Goal: Task Accomplishment & Management: Use online tool/utility

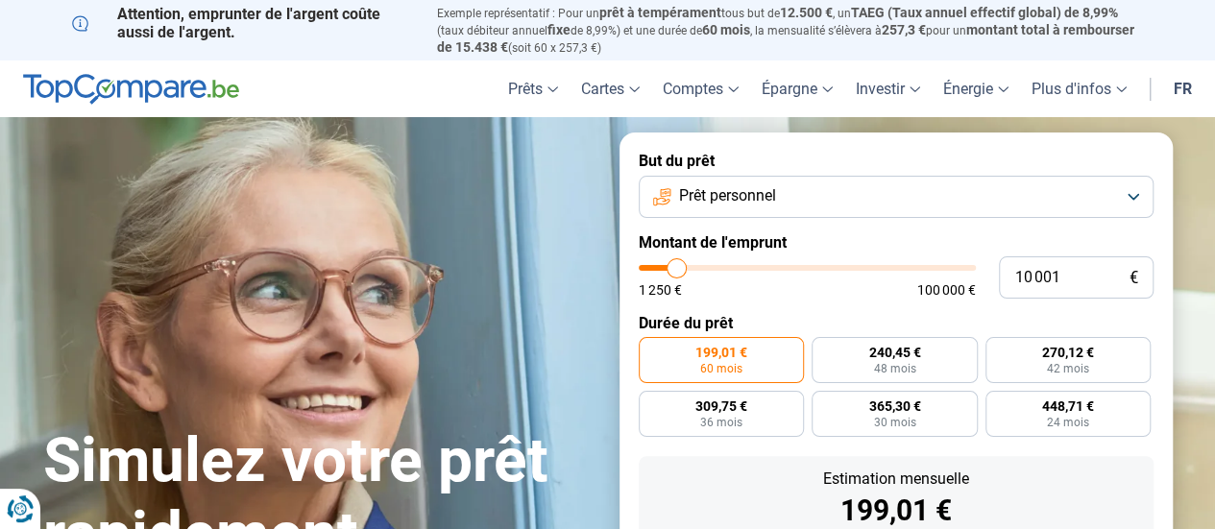
type input "8 500"
type input "8500"
type input "8 750"
type input "8750"
type input "9 000"
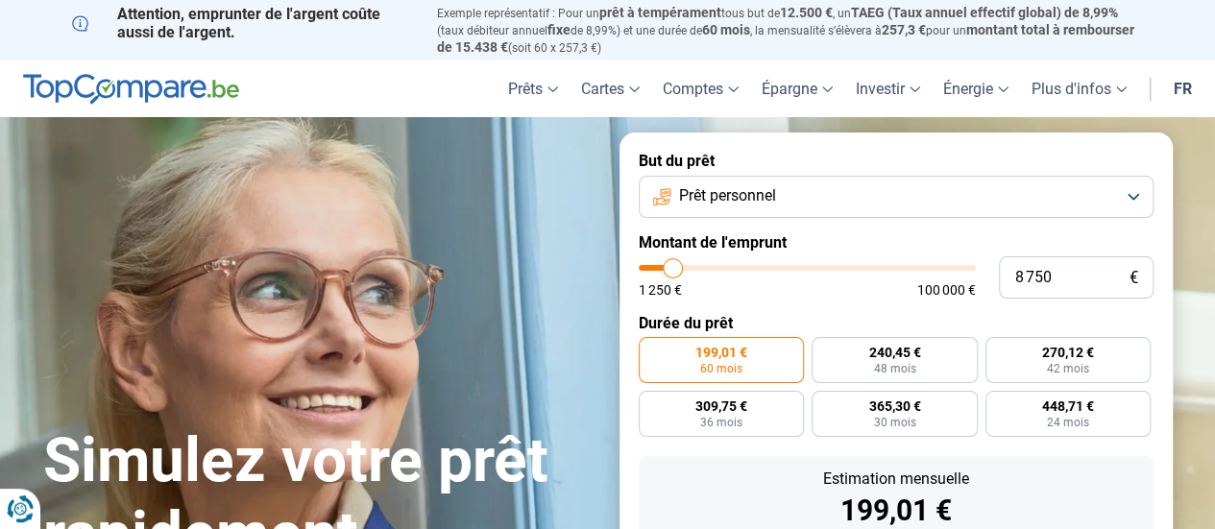
type input "9000"
type input "9 250"
type input "9250"
type input "9 750"
type input "9750"
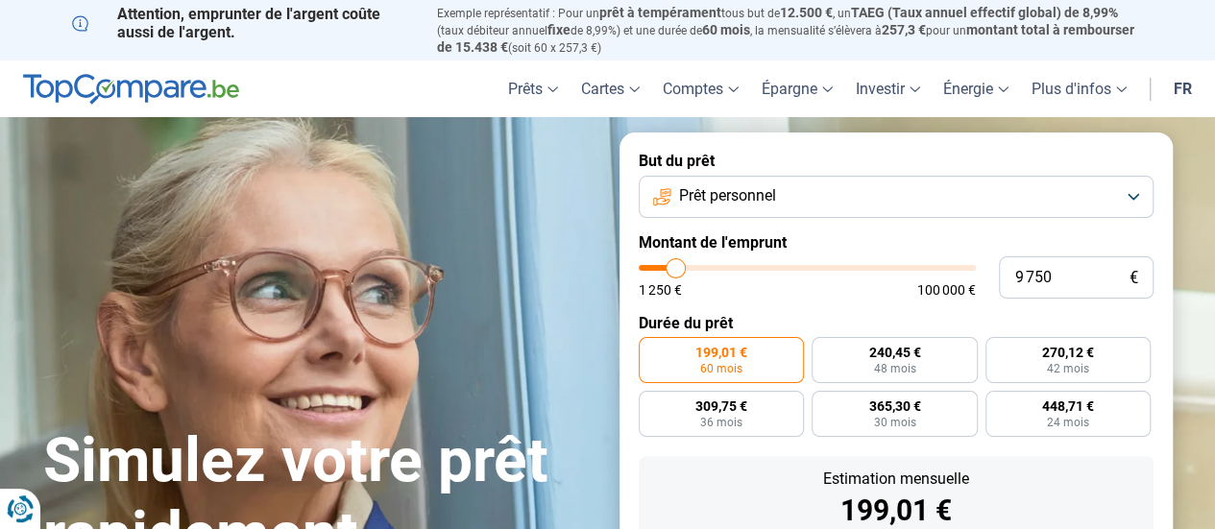
type input "10 000"
type input "10000"
type input "10 500"
type input "10500"
type input "11 250"
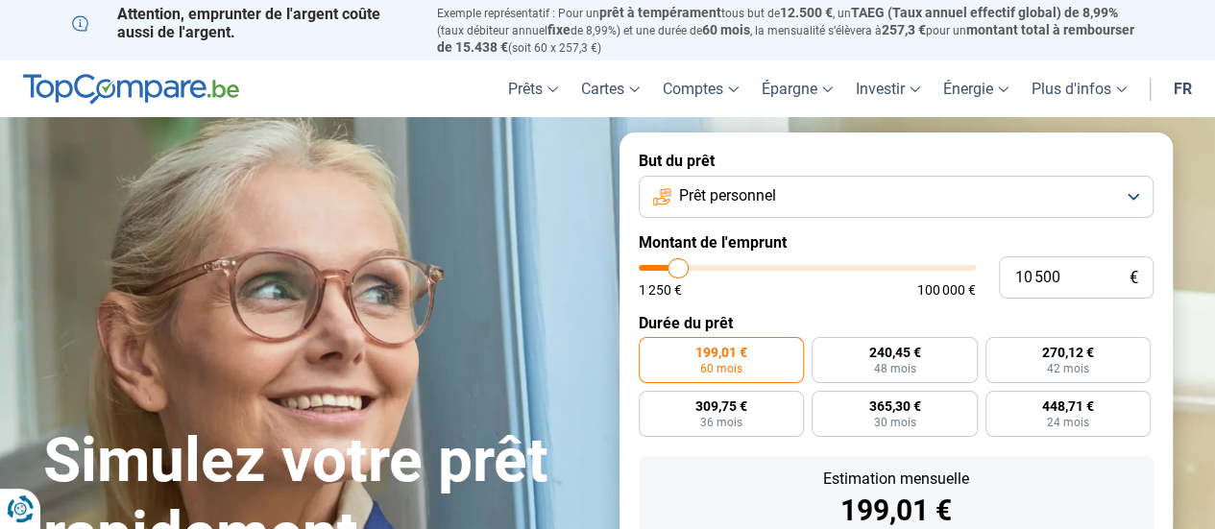
type input "11250"
type input "12 250"
type input "12250"
type input "13 000"
type input "13000"
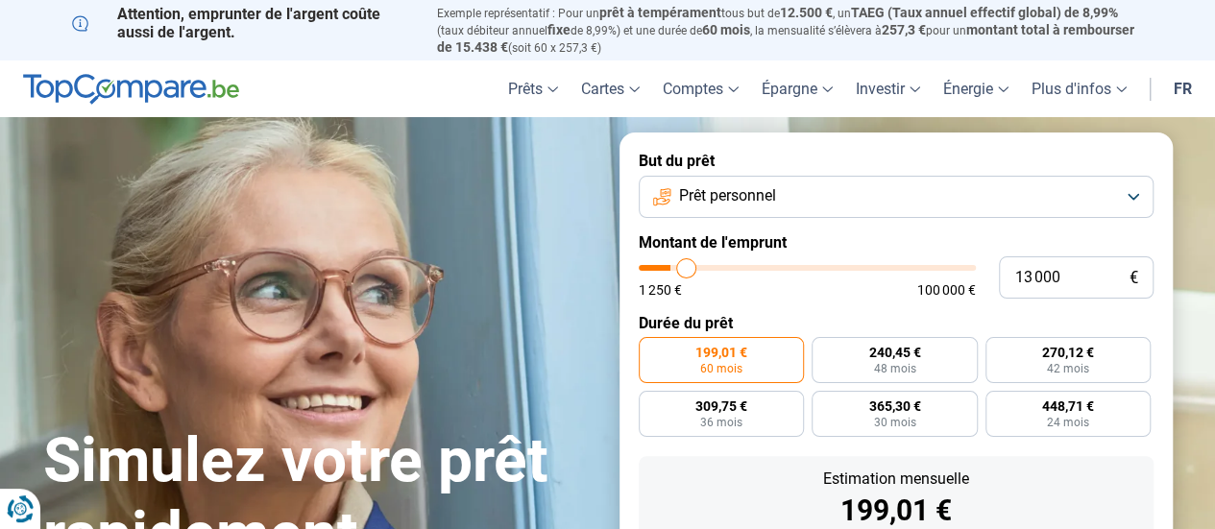
type input "13 500"
type input "13500"
type input "14 250"
type input "14250"
type input "15 250"
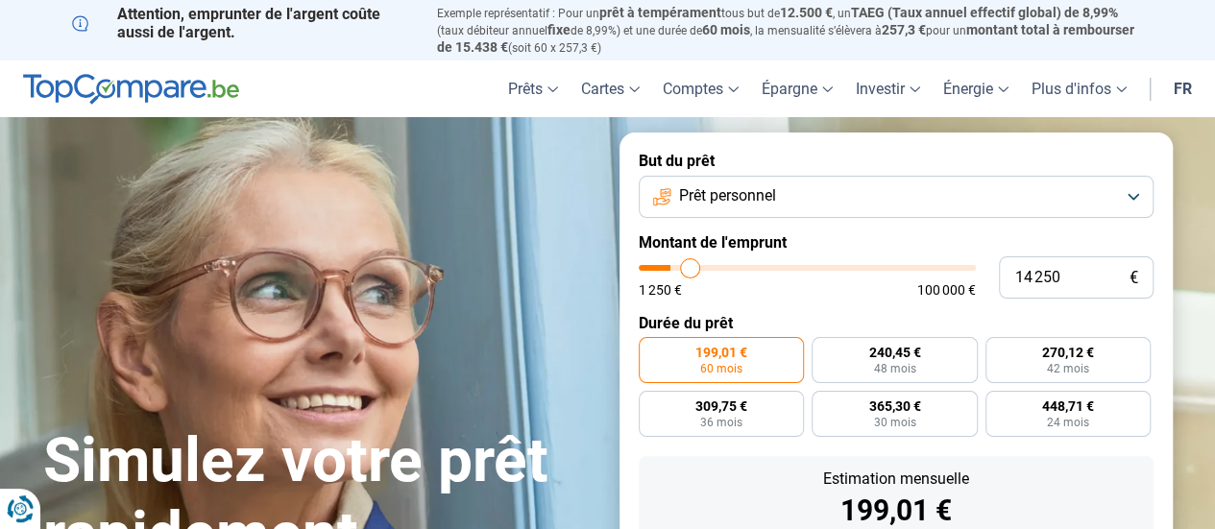
type input "15250"
type input "16 250"
type input "16250"
type input "17 500"
type input "17500"
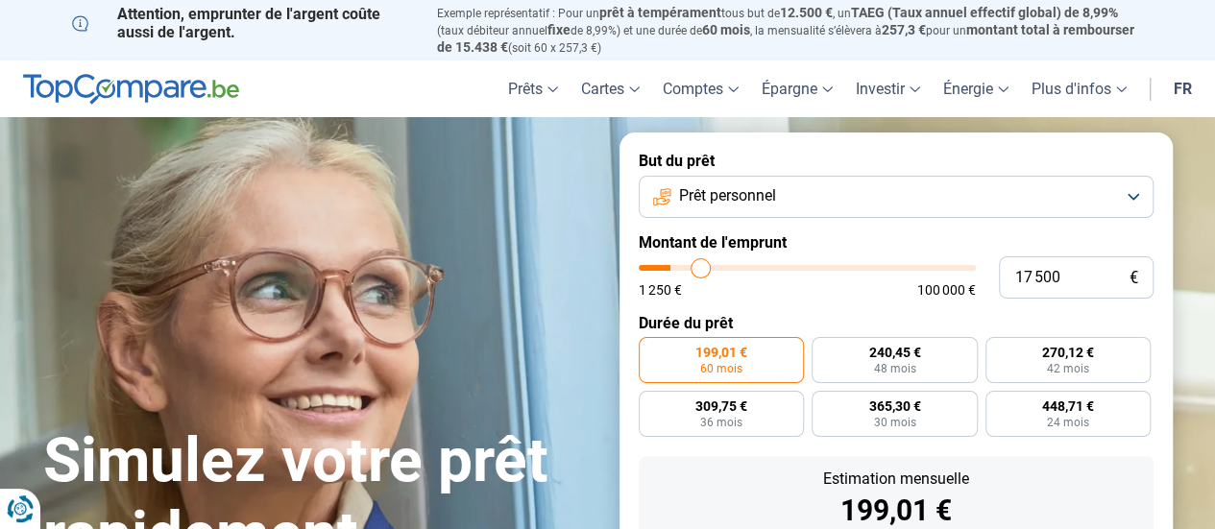
type input "18 000"
type input "18000"
type input "18 500"
type input "18500"
type input "19 250"
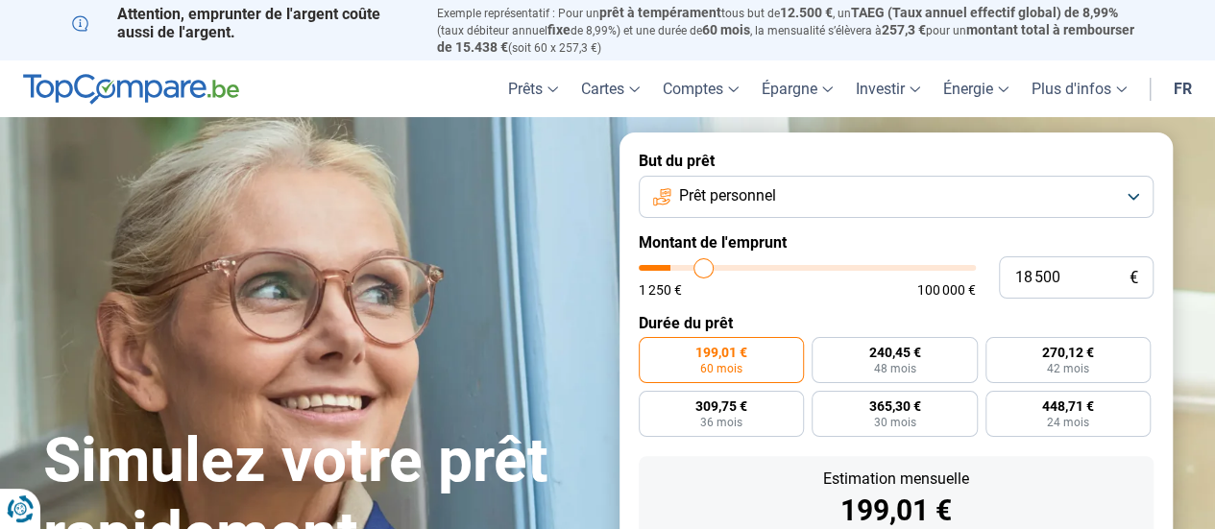
type input "19250"
type input "19 500"
type input "19500"
type input "20 000"
type input "20000"
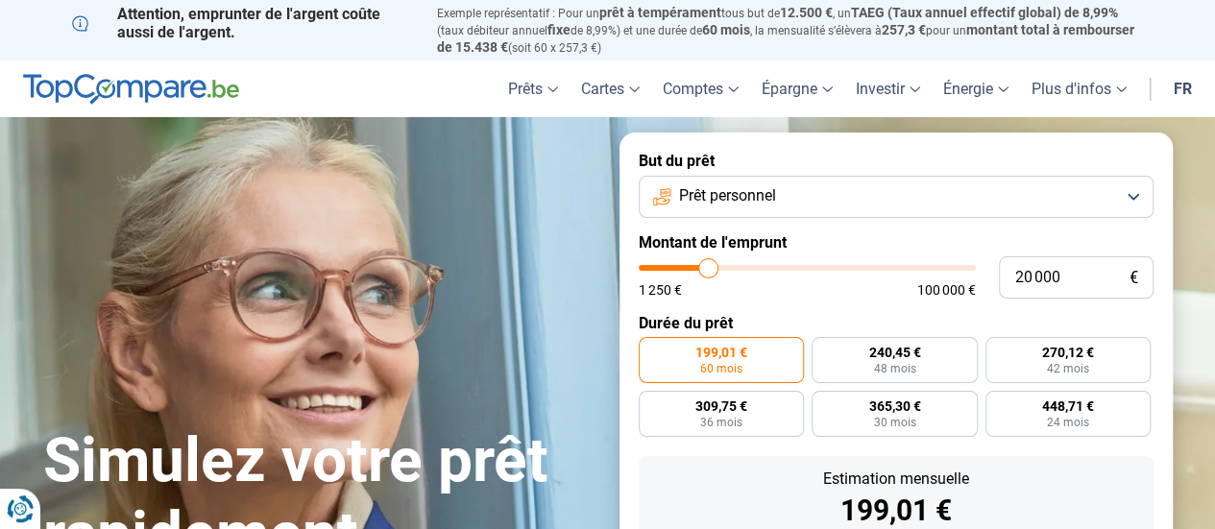
type input "20 250"
type input "20250"
type input "20 750"
type input "20750"
type input "21 500"
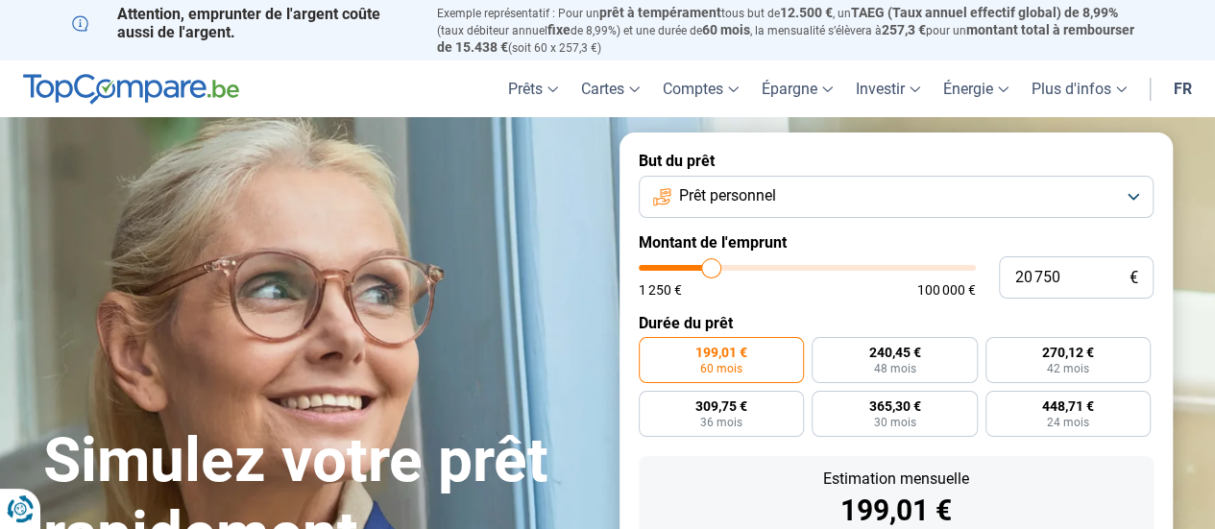
type input "21500"
type input "21 750"
type input "21750"
type input "22 250"
type input "22250"
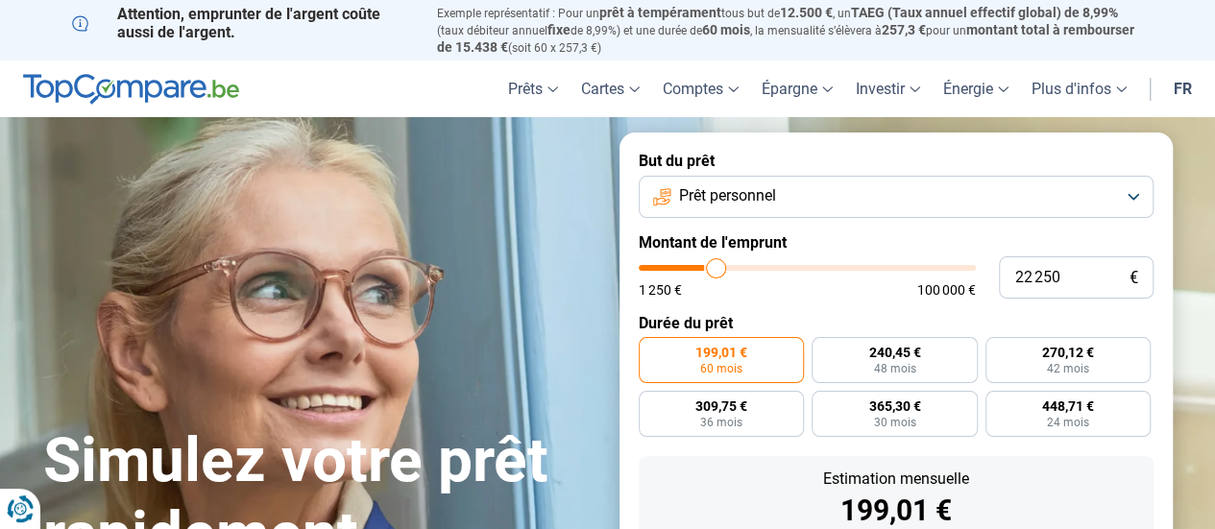
type input "22 500"
type input "22500"
type input "22 750"
type input "22750"
type input "23 000"
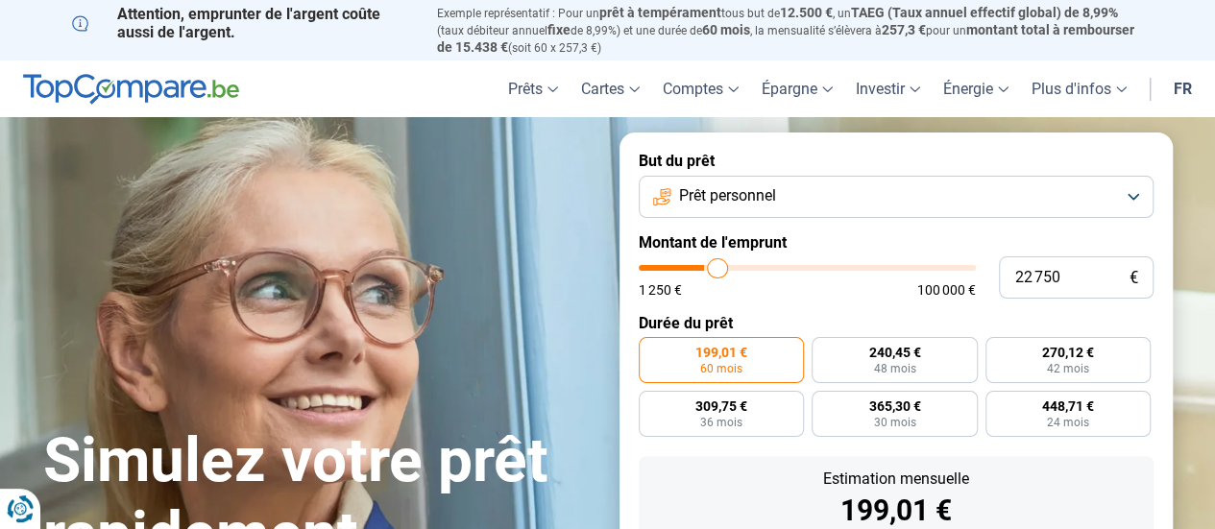
type input "23000"
type input "23 250"
type input "23250"
type input "23 500"
type input "23500"
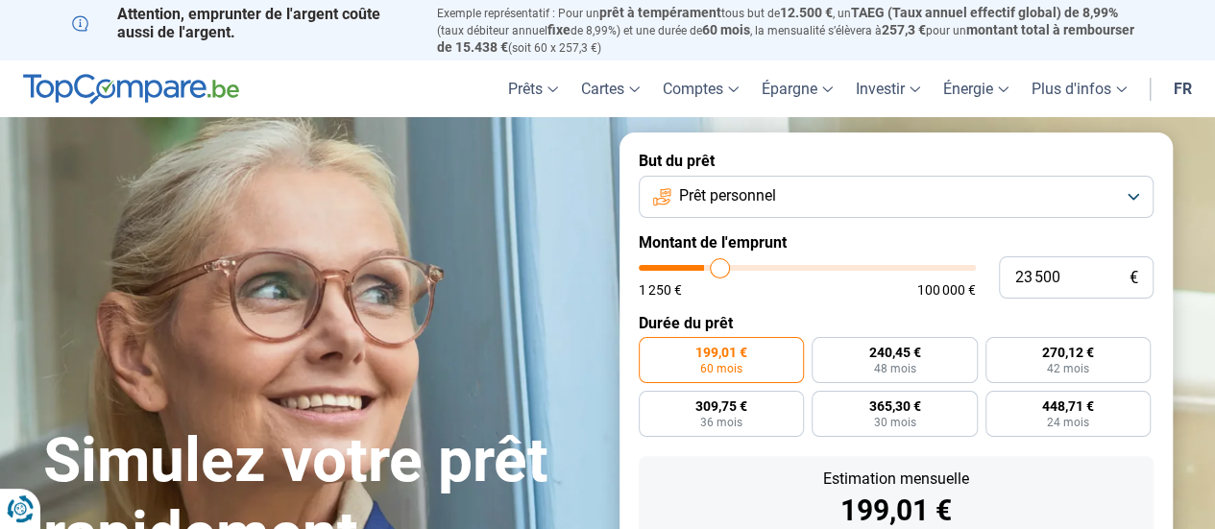
type input "24 250"
type input "24250"
type input "24 500"
type input "24500"
type input "24 750"
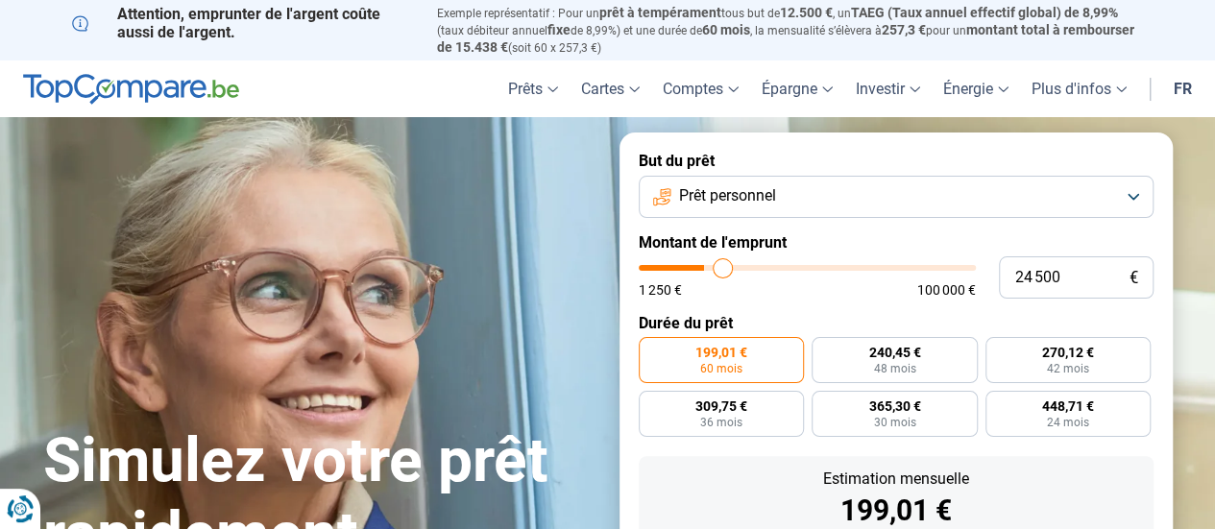
type input "24750"
type input "25 000"
type input "25000"
type input "25 250"
type input "25250"
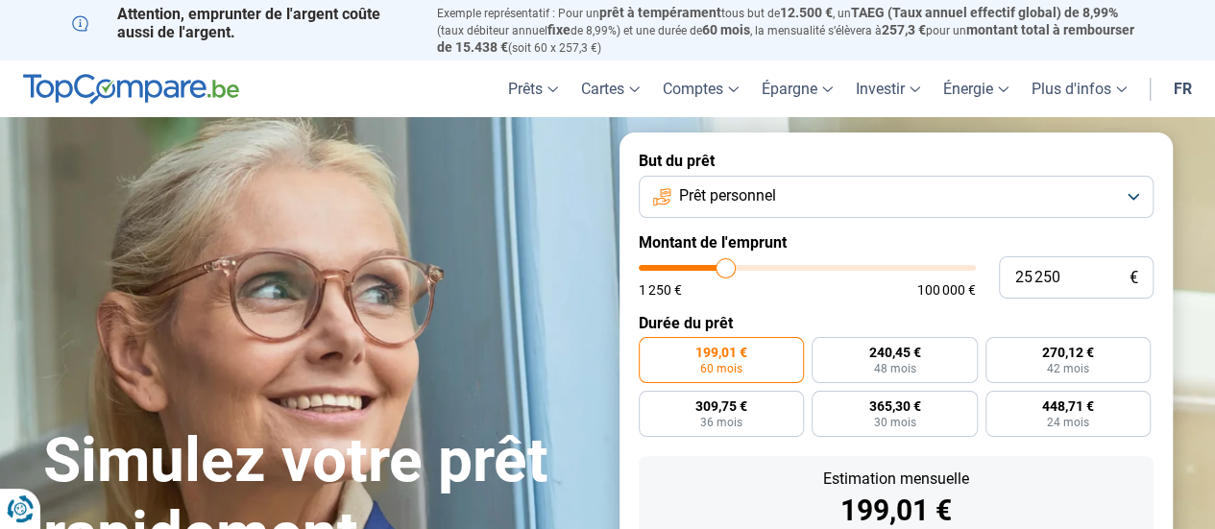
type input "25 500"
type input "25500"
type input "25 750"
type input "25750"
type input "26 000"
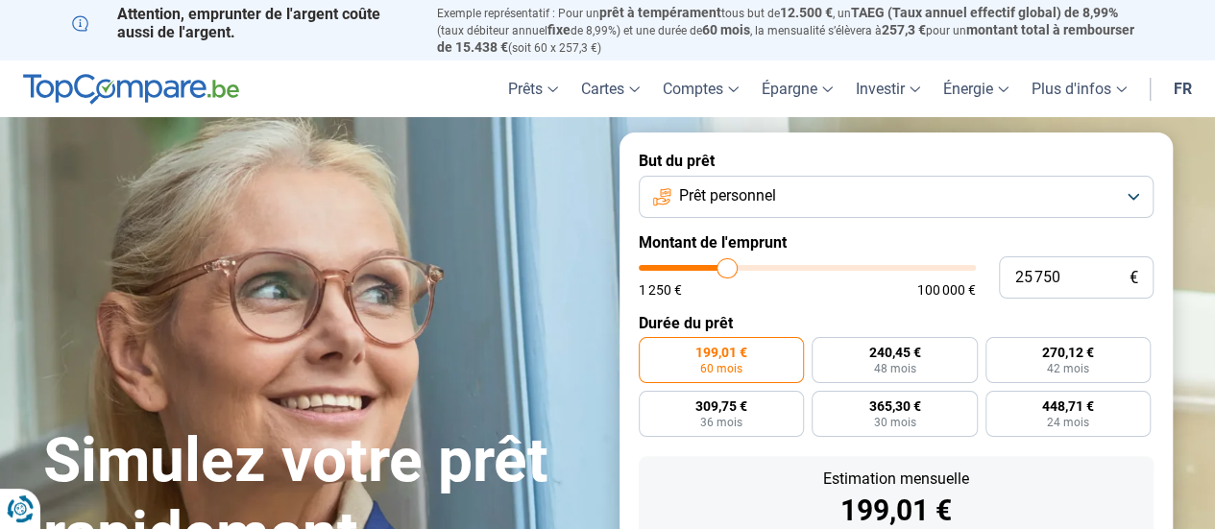
type input "26000"
type input "26 500"
type input "26500"
type input "26 750"
type input "26750"
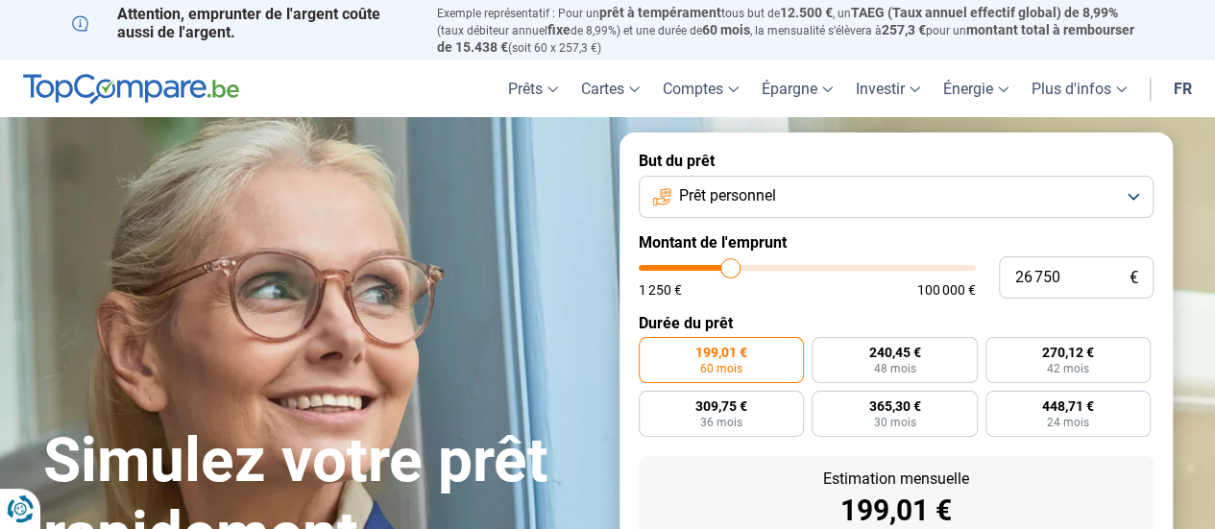
type input "27 000"
type input "27000"
type input "27 500"
type input "27500"
type input "27 750"
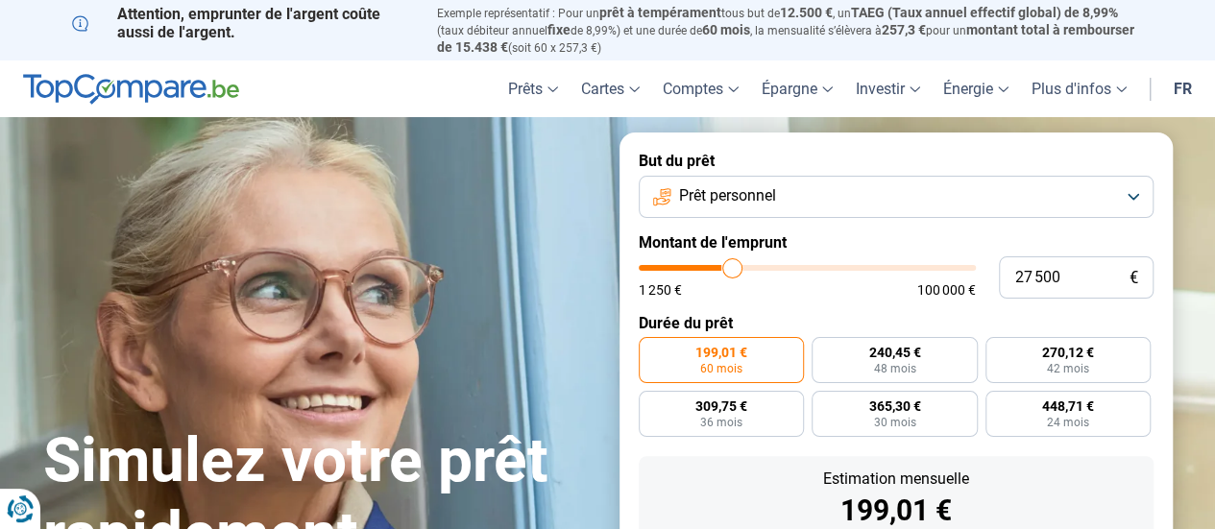
type input "27750"
type input "28 000"
type input "28000"
type input "28 250"
type input "28250"
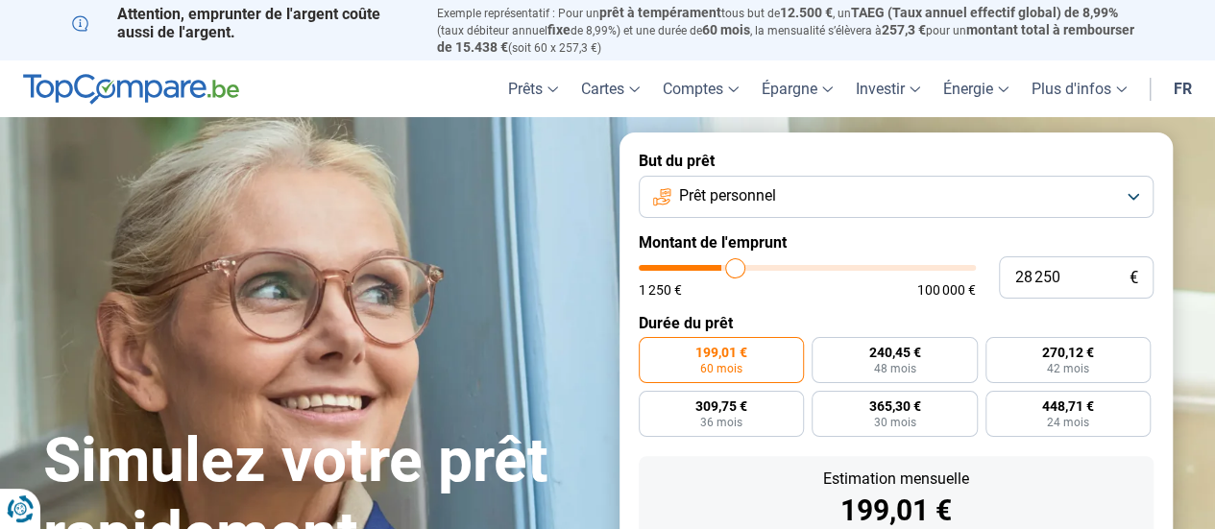
type input "28 500"
type input "28500"
type input "28 750"
type input "28750"
type input "30 250"
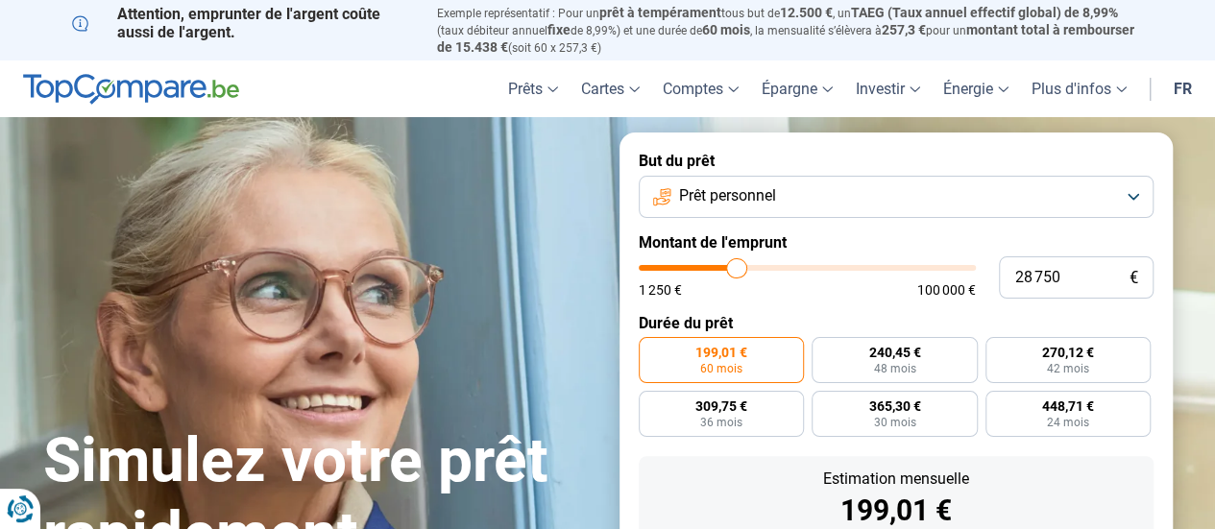
type input "30250"
type input "31 000"
type input "31000"
type input "31 250"
type input "31250"
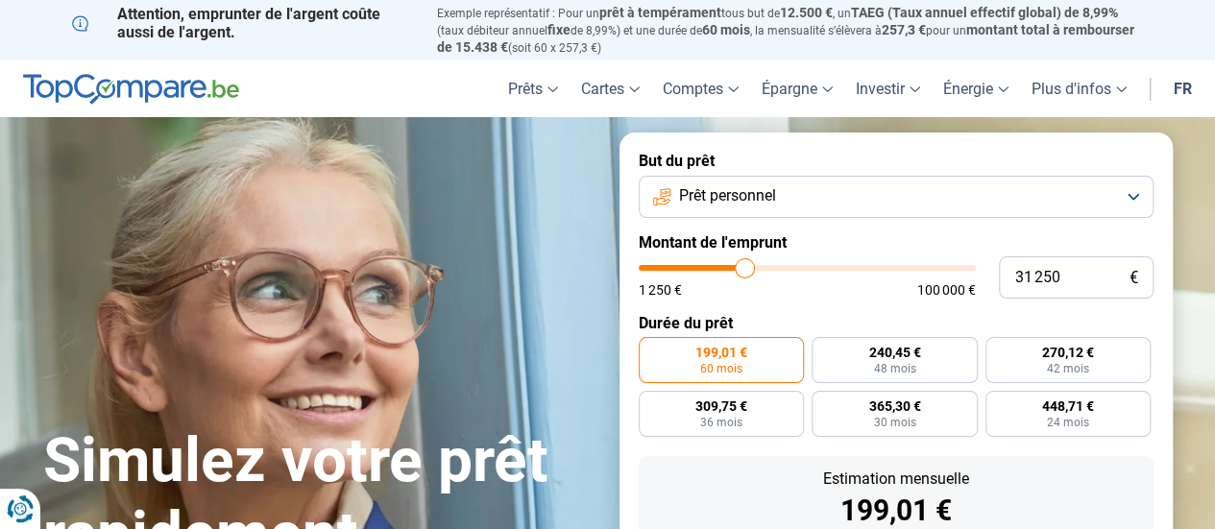
type input "31 500"
type input "31500"
type input "31 750"
type input "31750"
type input "32 000"
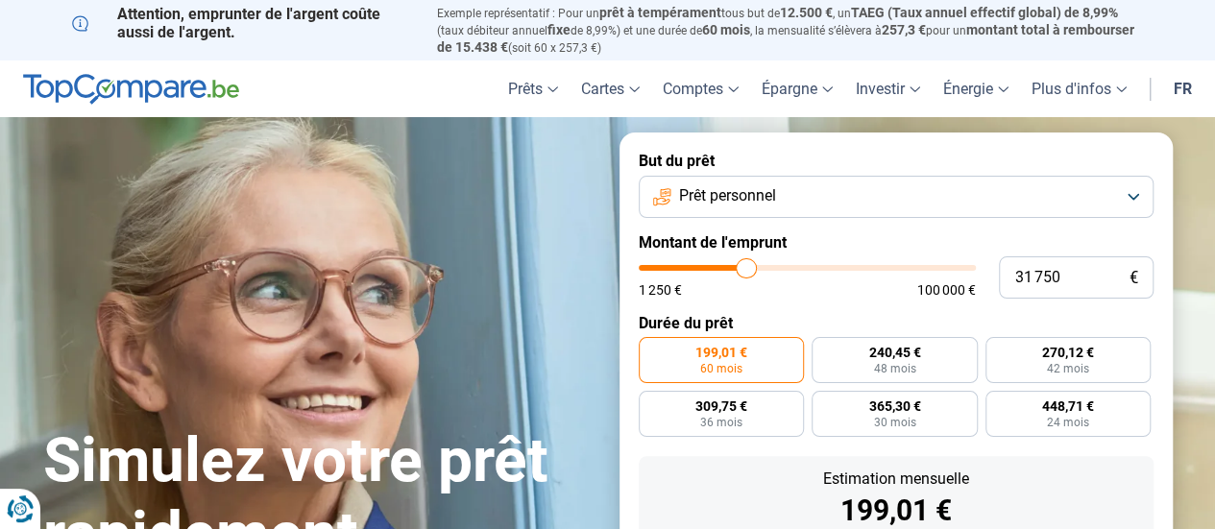
type input "32000"
type input "31 000"
type input "31000"
type input "29 500"
type input "29500"
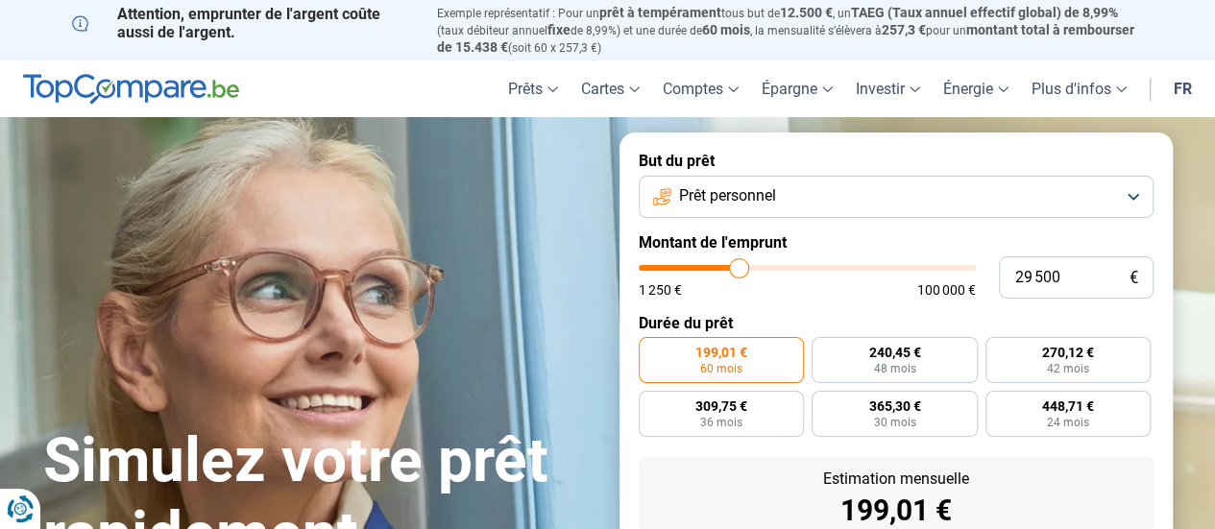
type input "28 000"
type input "28000"
type input "26 750"
type input "26750"
type input "25 750"
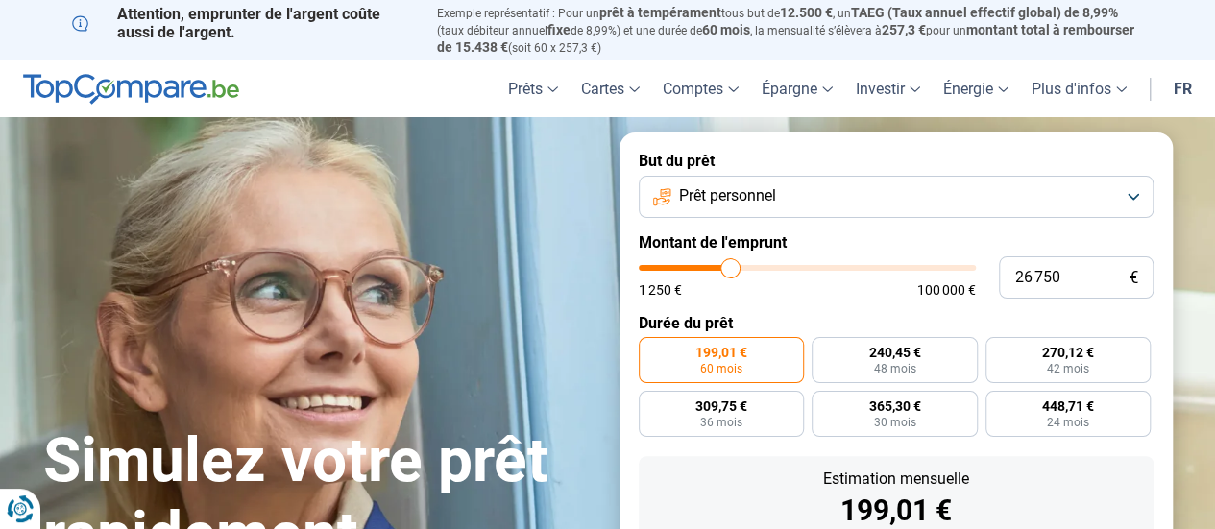
type input "25750"
type input "25 500"
type input "25500"
type input "24 750"
type input "24750"
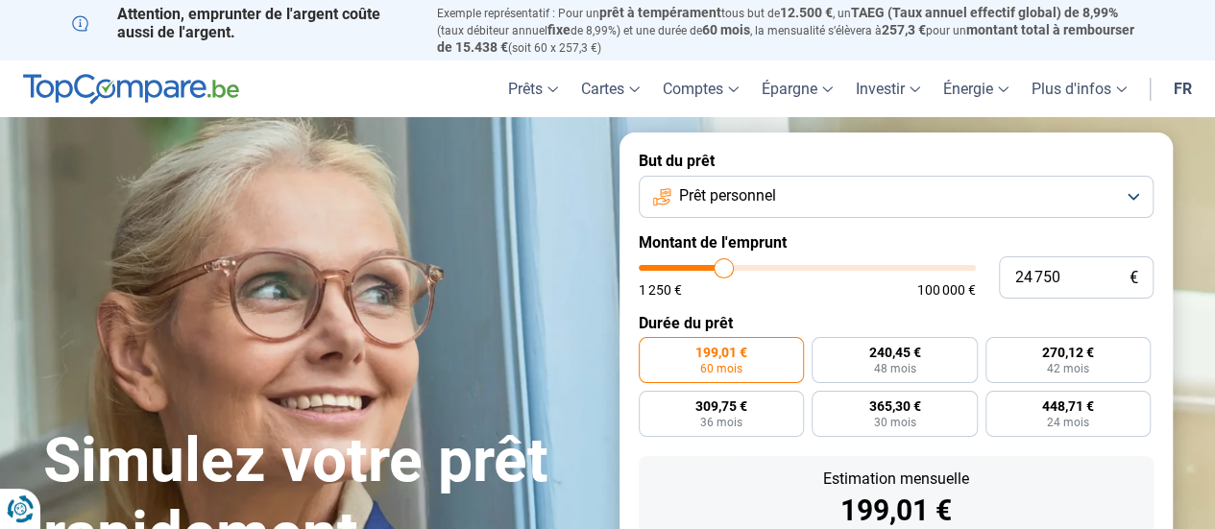
type input "24 250"
type input "24250"
type input "23 750"
type input "23750"
type input "23 500"
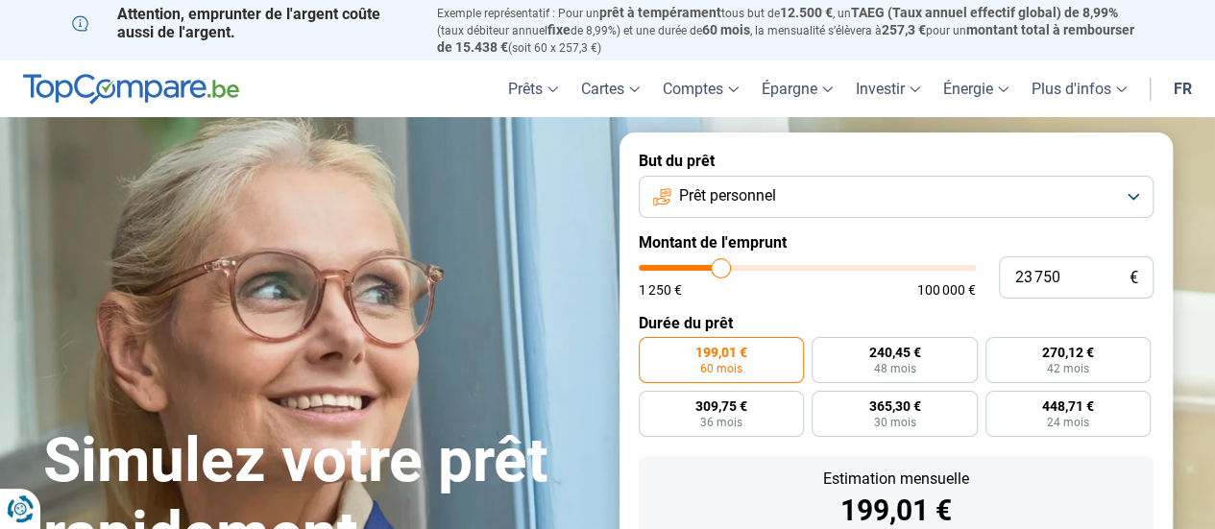
type input "23500"
type input "22 500"
type input "22500"
type input "22 000"
type input "22000"
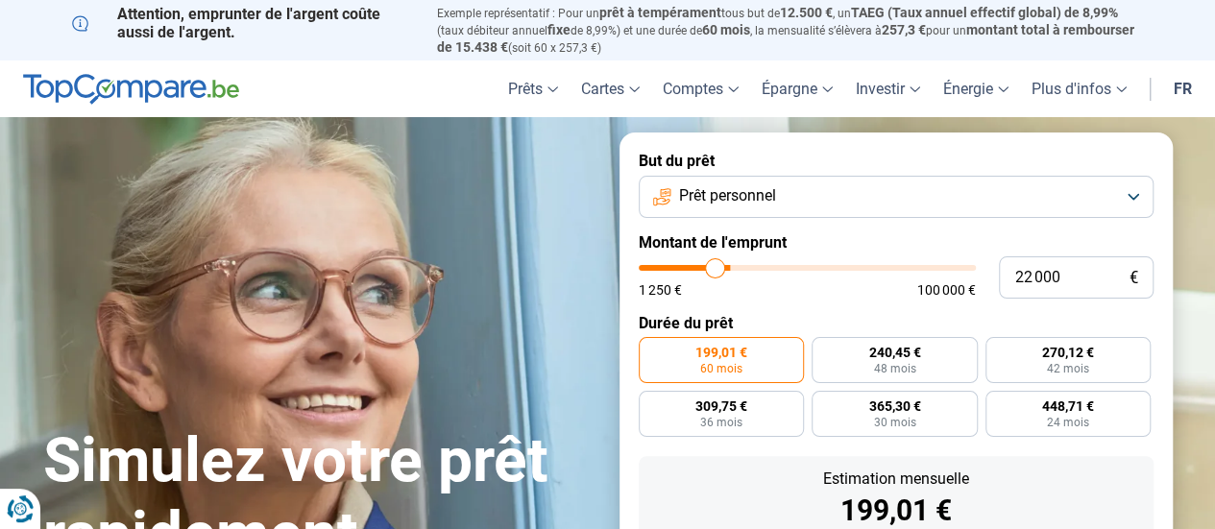
type input "21 500"
type input "21500"
type input "20 750"
type input "20750"
type input "20 250"
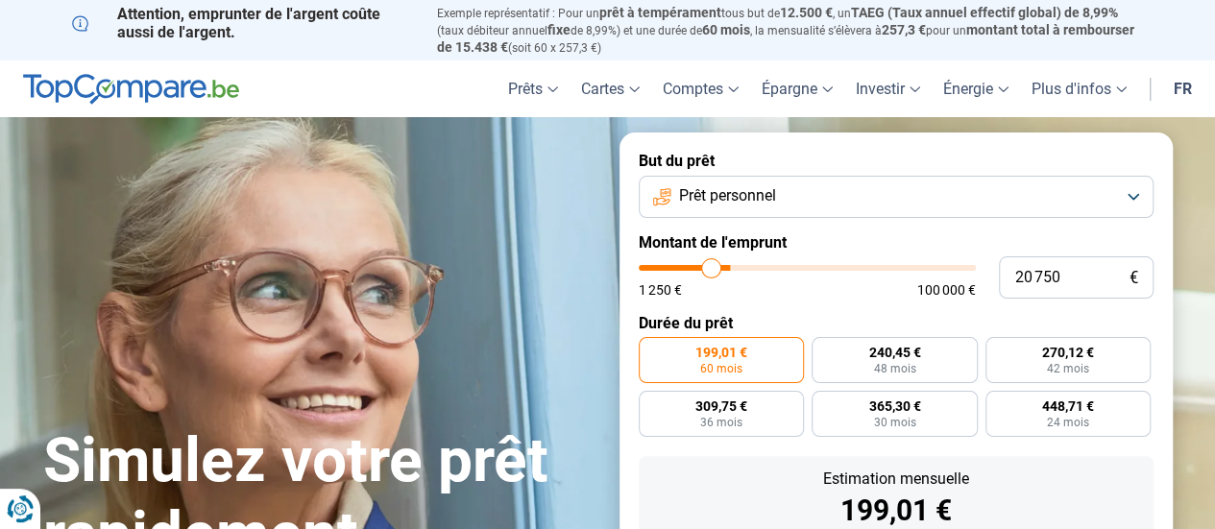
type input "20250"
type input "19 750"
type input "19750"
type input "19 000"
type input "19000"
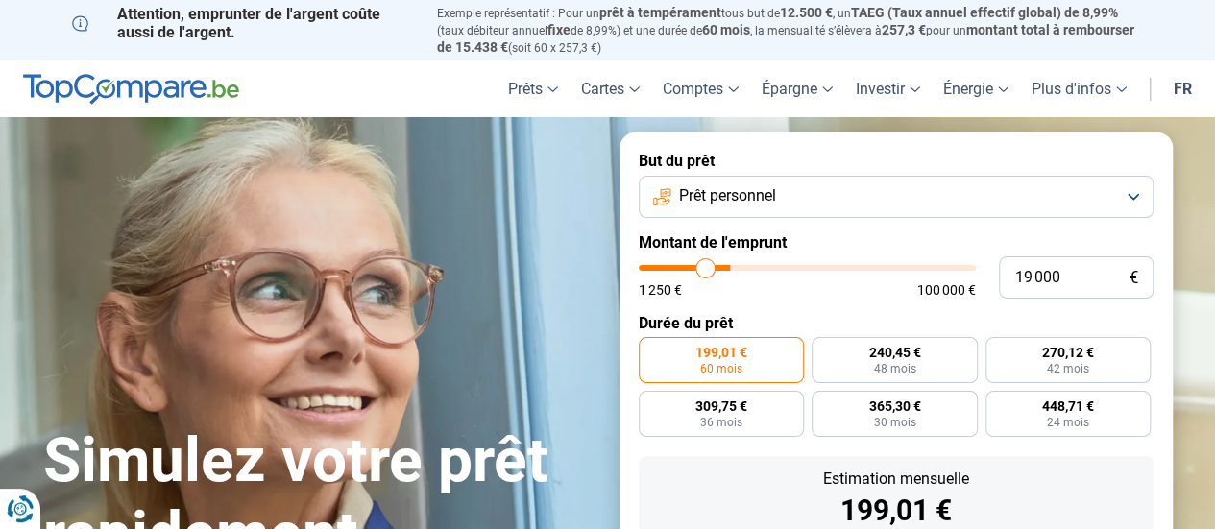
type input "18 000"
type input "18000"
type input "17 000"
type input "17000"
type input "16 000"
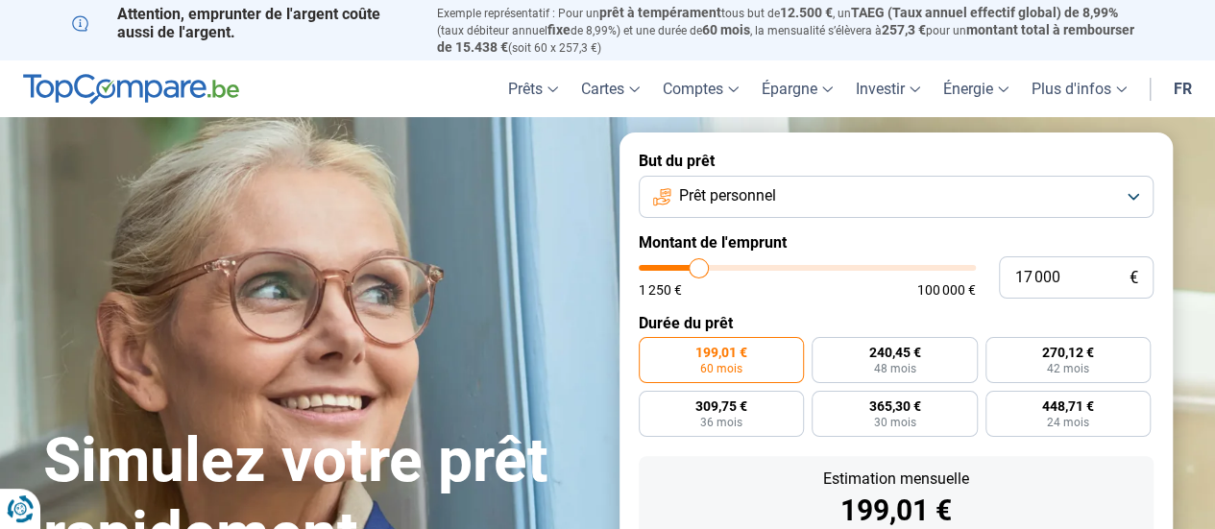
type input "16000"
type input "15 250"
type input "15250"
type input "14 000"
type input "14000"
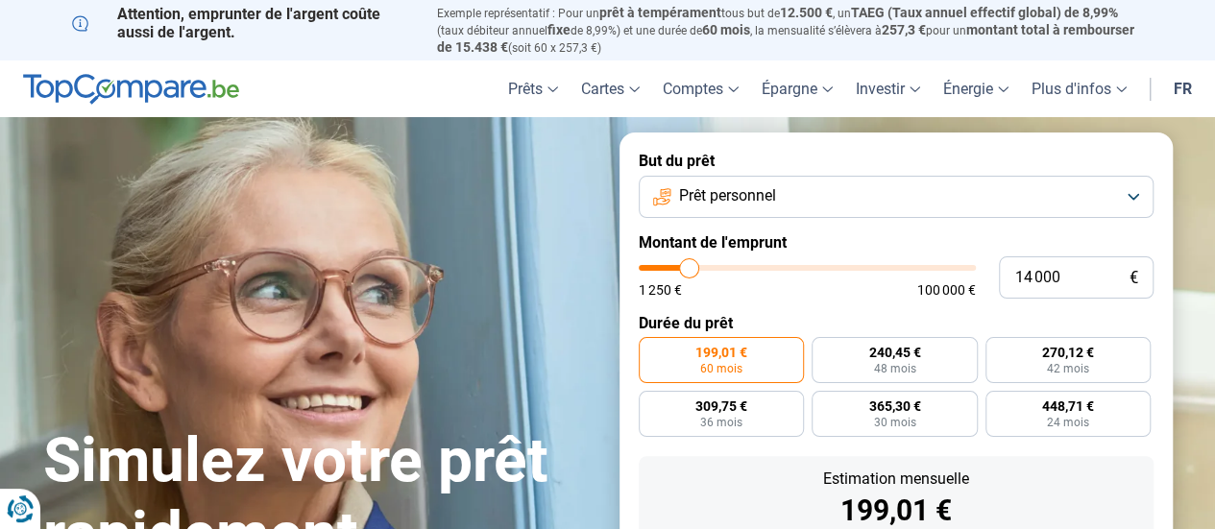
type input "13 250"
type input "13250"
type input "12 750"
type input "12750"
type input "12 500"
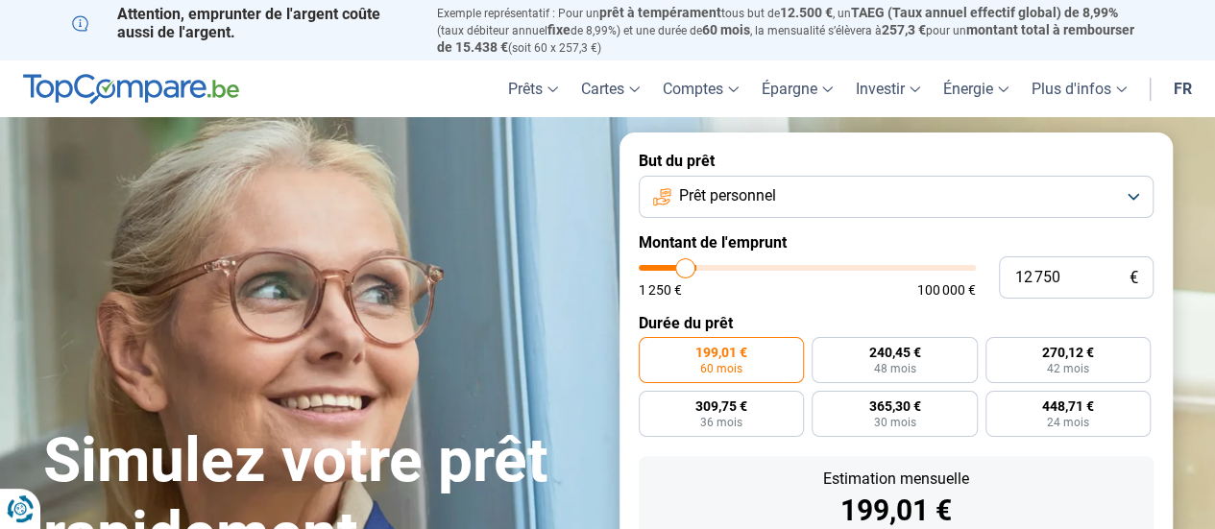
type input "12500"
type input "12 000"
type input "12000"
type input "11 500"
type input "11500"
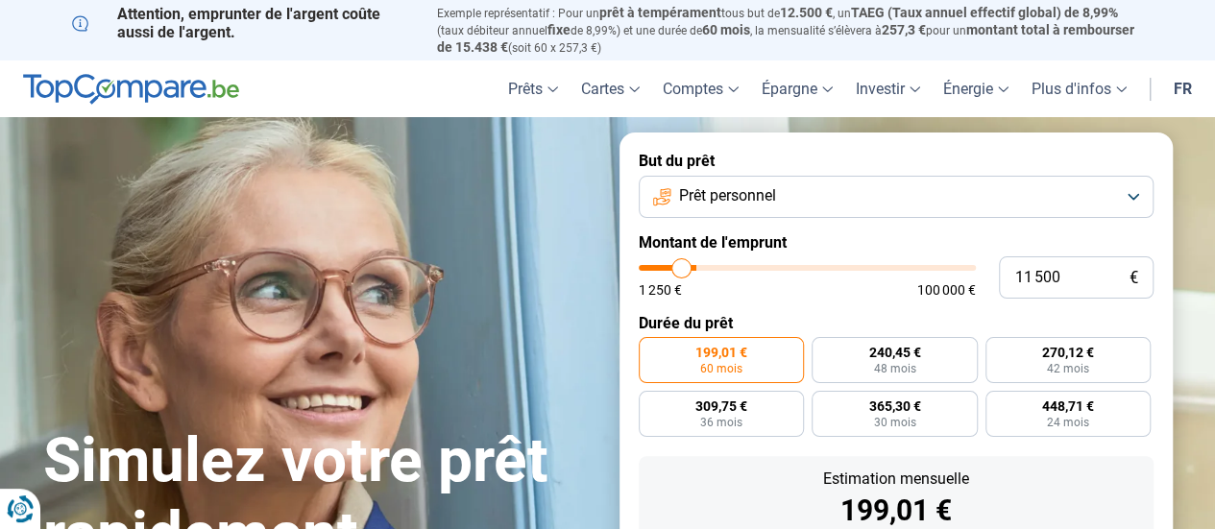
type input "11 250"
type input "11250"
type input "10 750"
type input "10750"
type input "10 500"
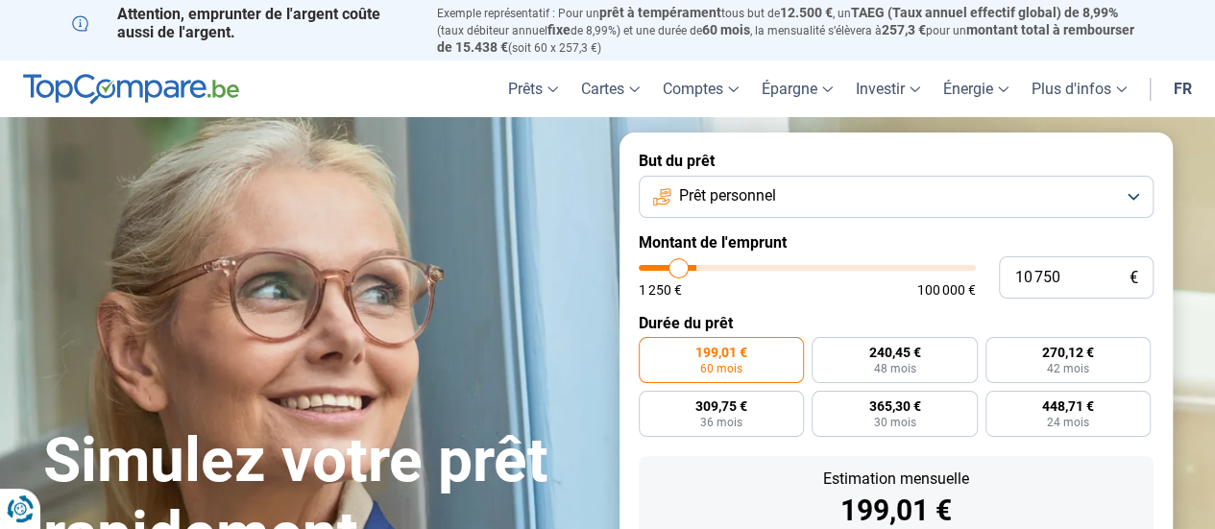
type input "10500"
type input "10 250"
type input "10250"
type input "10 000"
type input "10000"
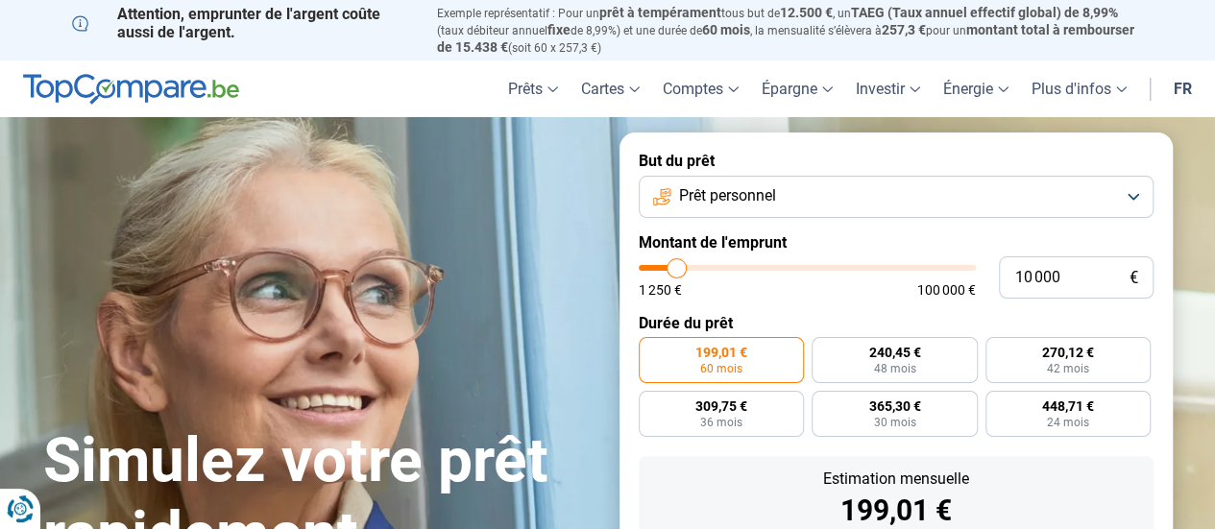
type input "9 750"
type input "9750"
type input "9 250"
type input "9250"
type input "9 000"
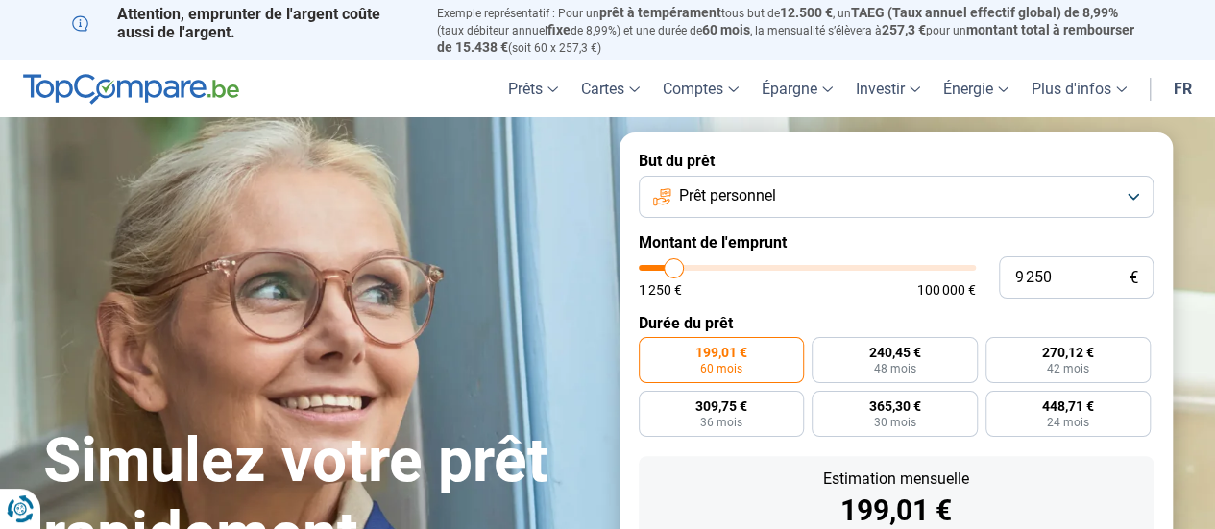
type input "9000"
type input "8 750"
type input "8750"
type input "8 250"
type input "8250"
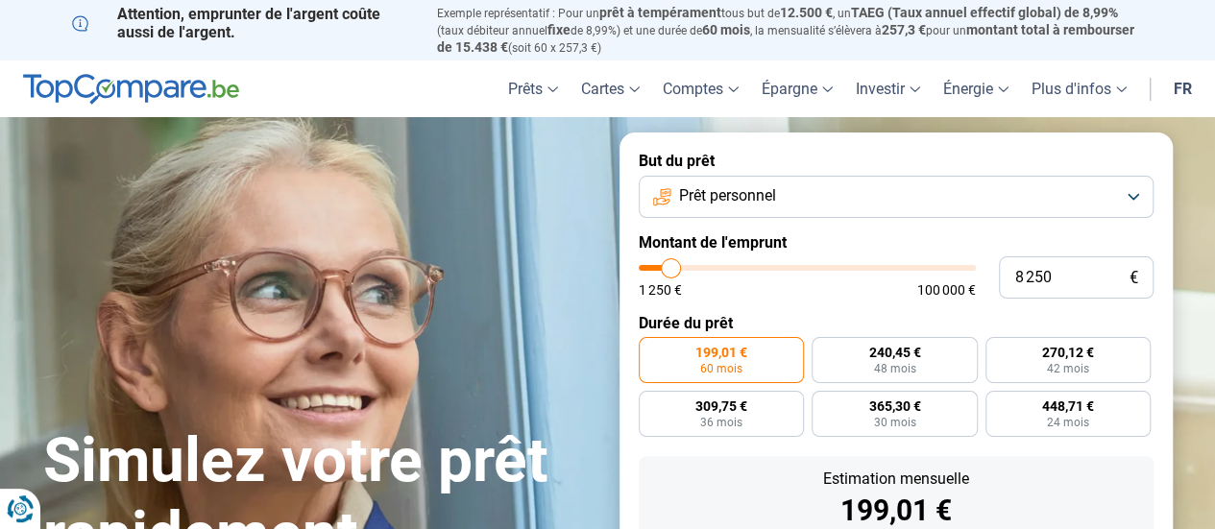
type input "8 000"
type input "8000"
type input "7 500"
type input "7500"
type input "7 250"
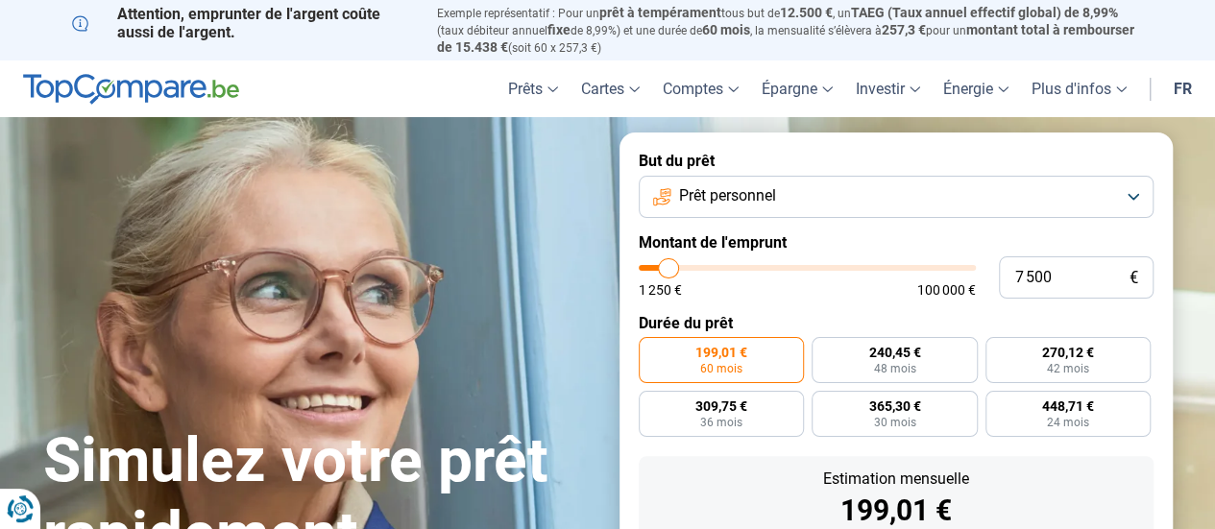
type input "7250"
type input "7 000"
type input "7000"
type input "6 750"
type input "6750"
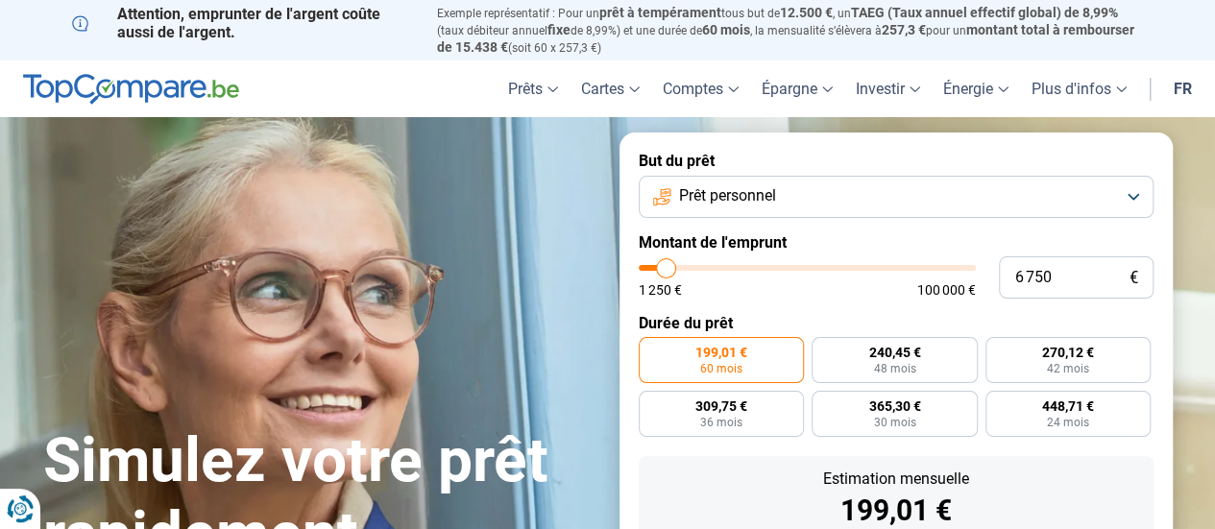
type input "6 500"
type input "6500"
type input "6 250"
type input "6250"
type input "6 750"
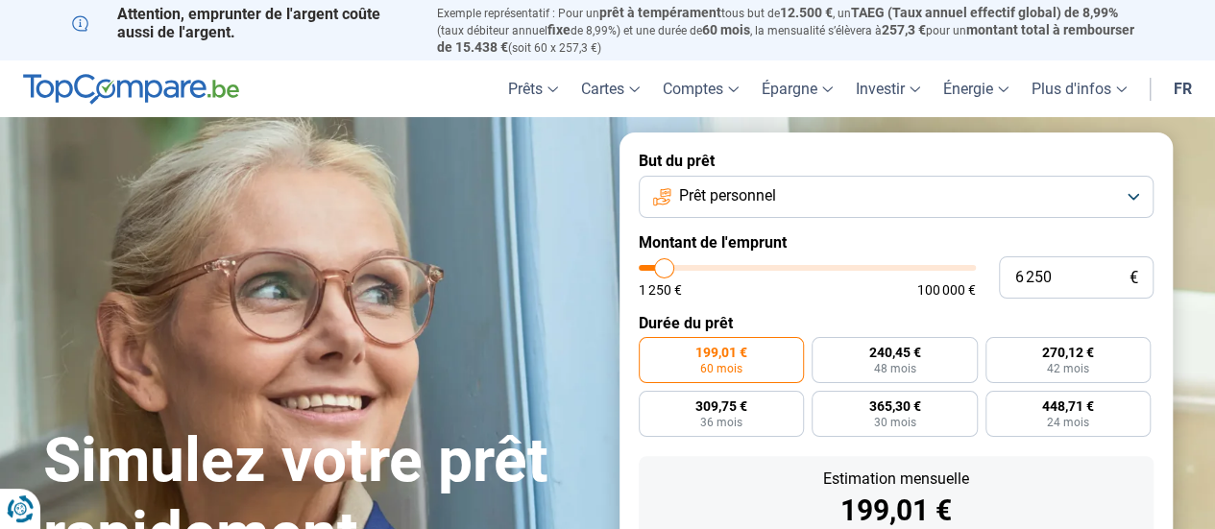
type input "6750"
type input "7 250"
type input "7250"
type input "7 750"
type input "7750"
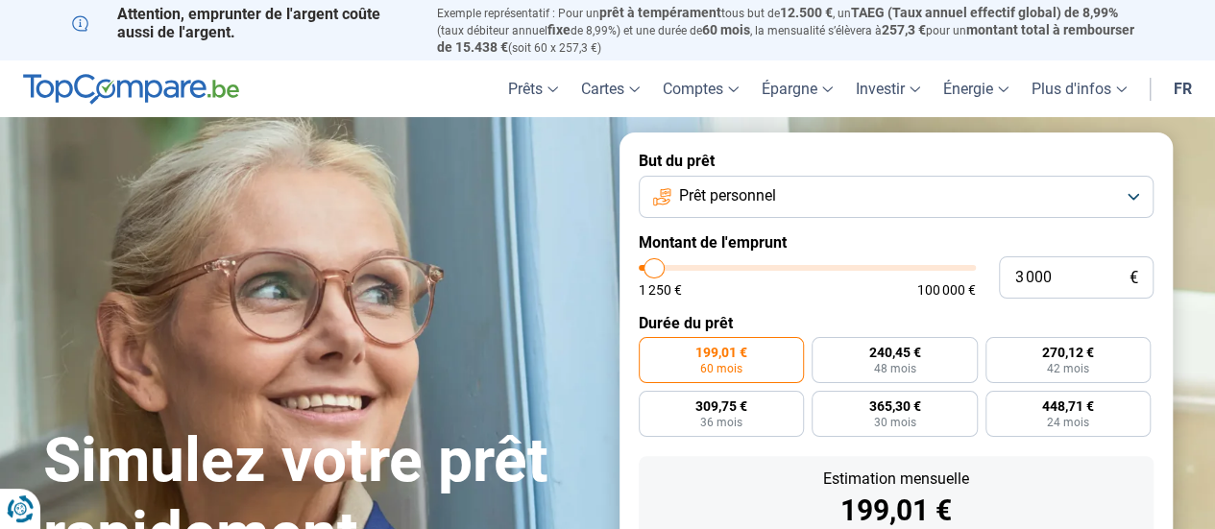
drag, startPoint x: 671, startPoint y: 269, endPoint x: 654, endPoint y: 273, distance: 17.7
click at [654, 271] on input "range" at bounding box center [807, 268] width 337 height 6
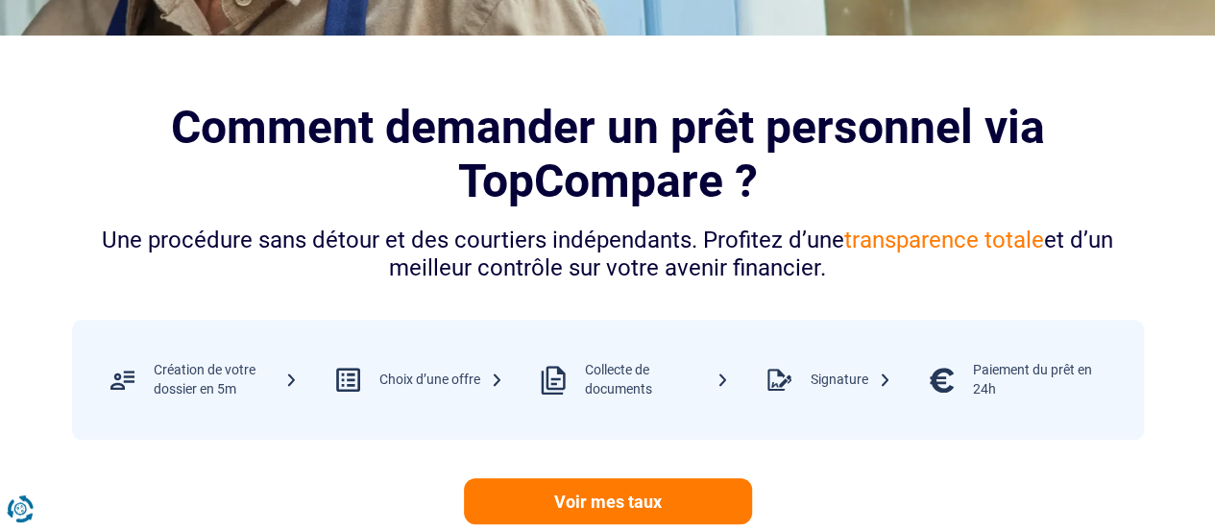
scroll to position [702, 0]
